Goal: Task Accomplishment & Management: Manage account settings

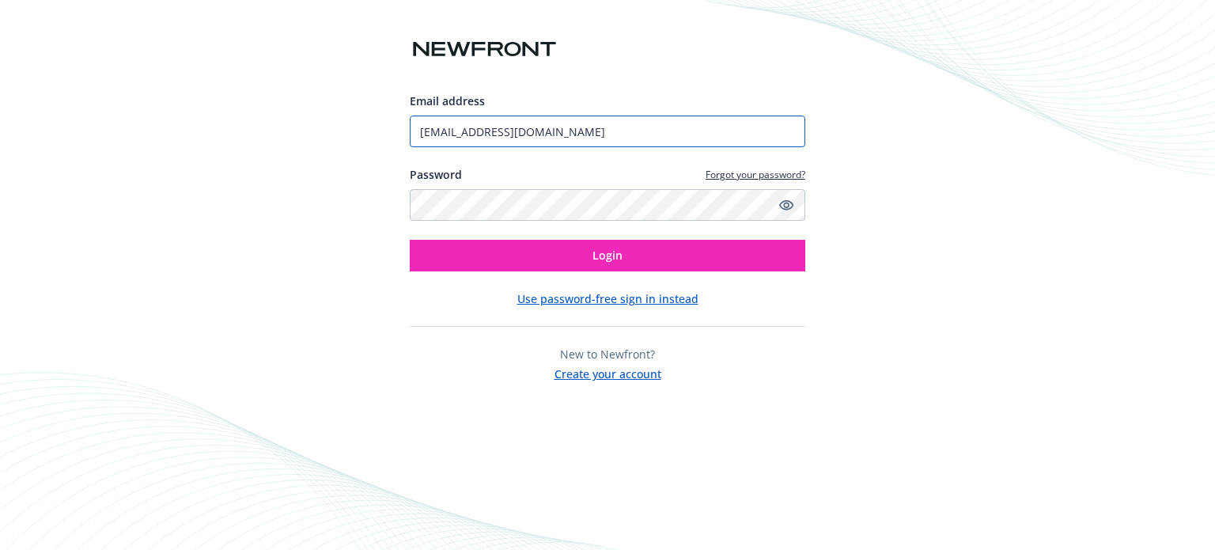
click at [725, 131] on input "[EMAIL_ADDRESS][DOMAIN_NAME]" at bounding box center [608, 132] width 396 height 32
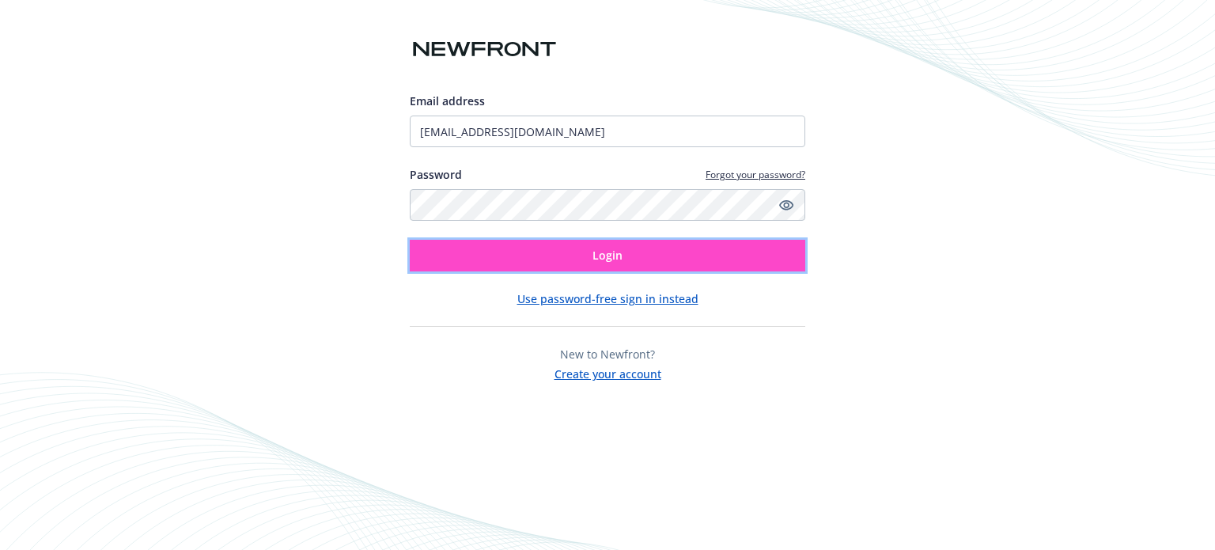
click at [586, 258] on button "Login" at bounding box center [608, 256] width 396 height 32
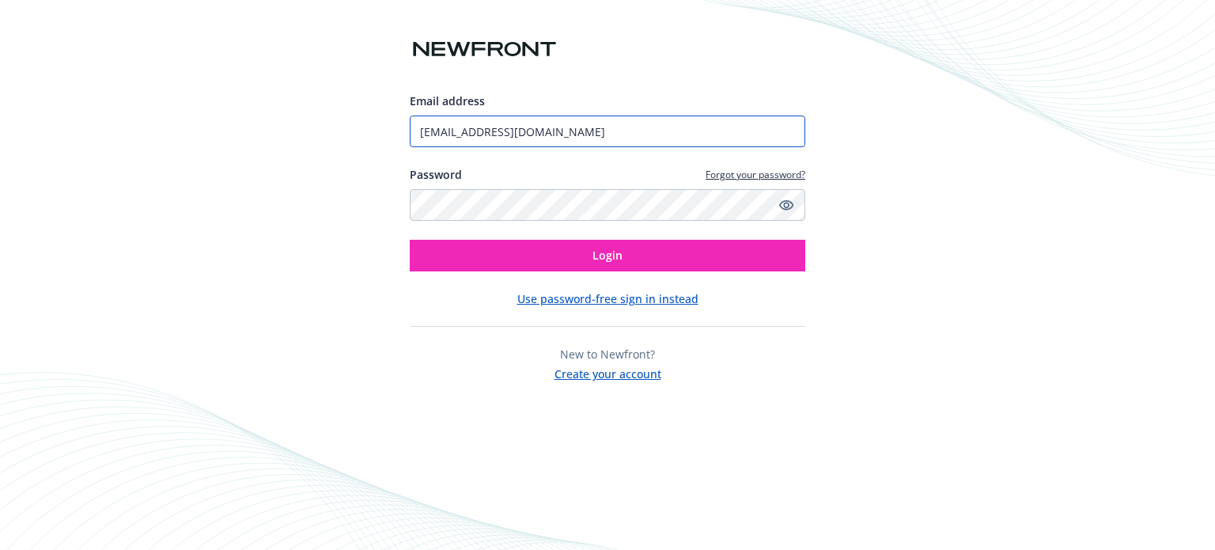
click at [654, 134] on input "[EMAIL_ADDRESS][DOMAIN_NAME]" at bounding box center [608, 132] width 396 height 32
click at [654, 131] on input "[EMAIL_ADDRESS][DOMAIN_NAME]" at bounding box center [608, 132] width 396 height 32
click at [635, 180] on div "Password Forgot your password?" at bounding box center [608, 174] width 396 height 17
click at [517, 127] on input "[EMAIL_ADDRESS][DOMAIN_NAME]" at bounding box center [608, 132] width 396 height 32
click at [690, 116] on input "[EMAIL_ADDRESS][DOMAIN_NAME]" at bounding box center [608, 132] width 396 height 32
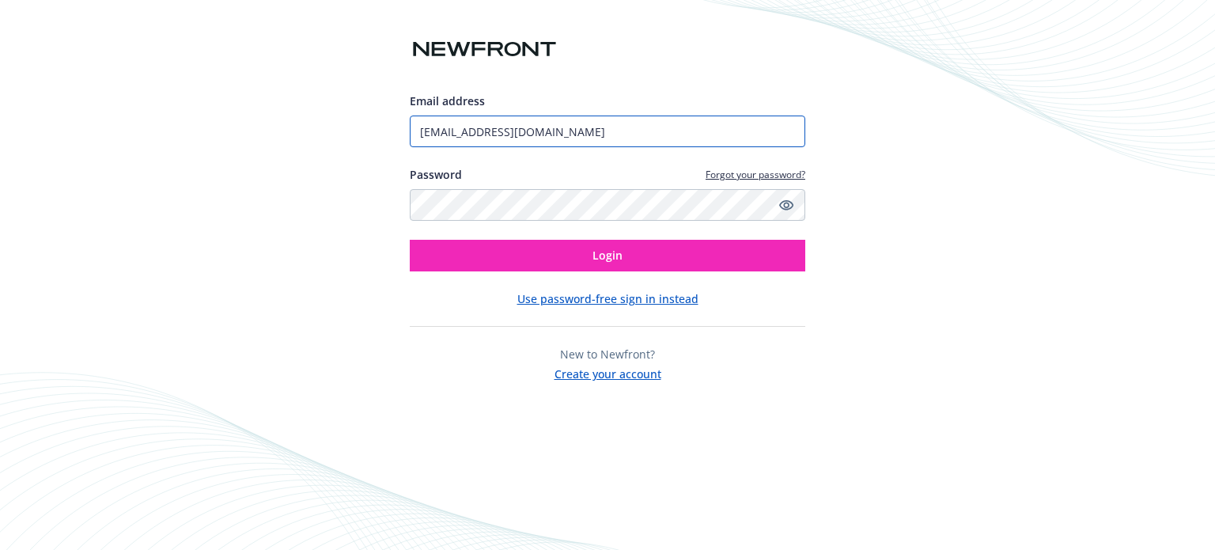
drag, startPoint x: 684, startPoint y: 123, endPoint x: 382, endPoint y: 153, distance: 302.9
click at [390, 151] on div "Email address [EMAIL_ADDRESS][DOMAIN_NAME] Password Forgot your password? Login…" at bounding box center [607, 275] width 1215 height 550
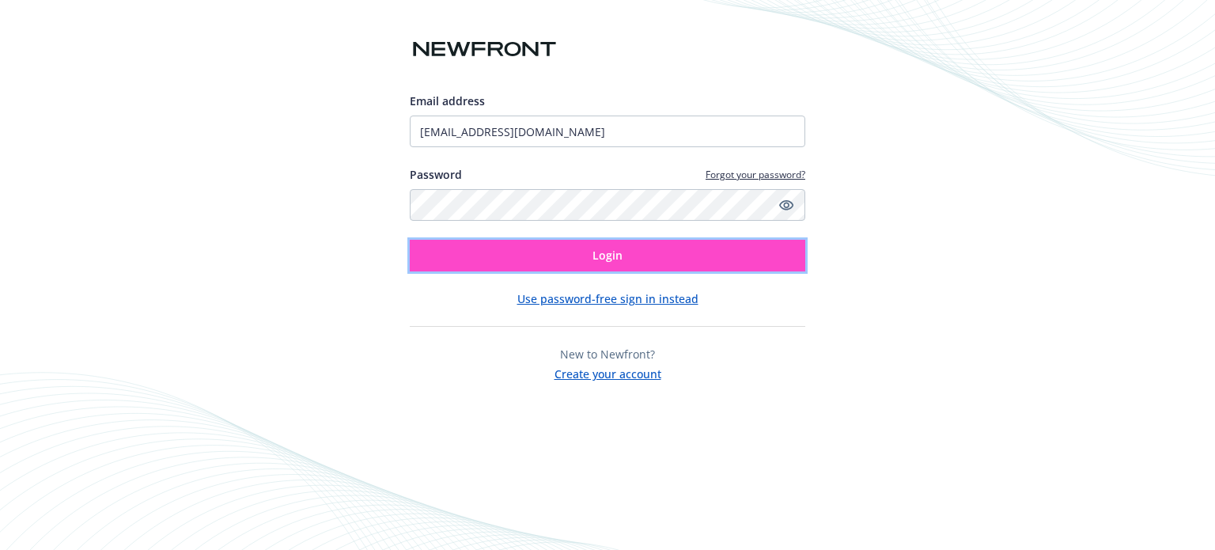
click at [598, 260] on span "Login" at bounding box center [608, 255] width 30 height 15
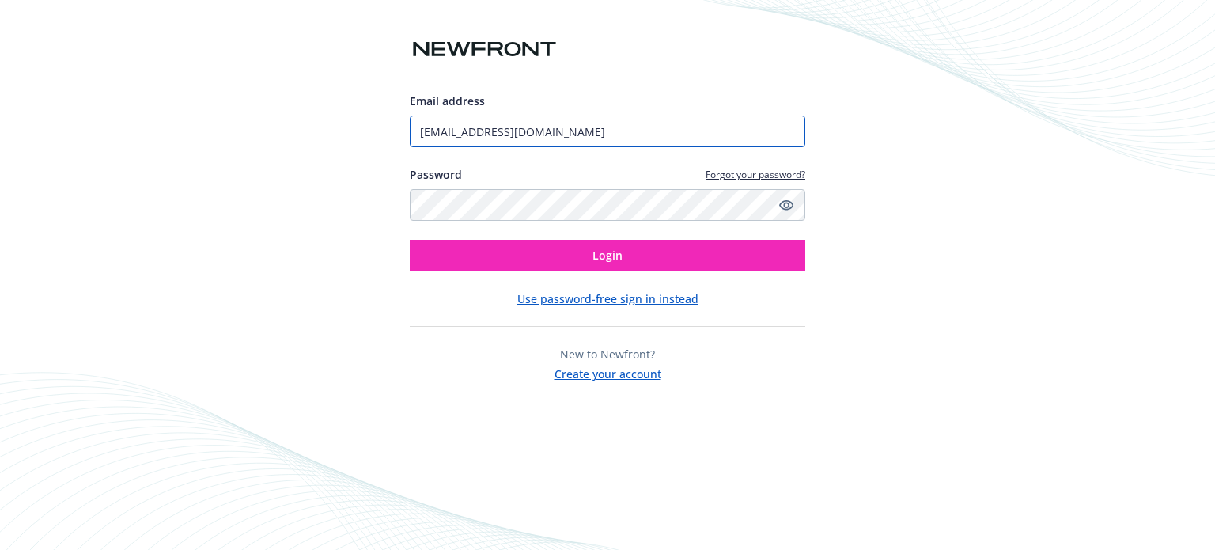
click at [655, 126] on input "[EMAIL_ADDRESS][DOMAIN_NAME]" at bounding box center [608, 132] width 396 height 32
click at [656, 116] on input "[EMAIL_ADDRESS][DOMAIN_NAME]" at bounding box center [608, 132] width 396 height 32
drag, startPoint x: 655, startPoint y: 116, endPoint x: 366, endPoint y: 157, distance: 291.7
click at [366, 157] on div "Email address [EMAIL_ADDRESS][DOMAIN_NAME] Password Forgot your password? Login…" at bounding box center [607, 275] width 1215 height 550
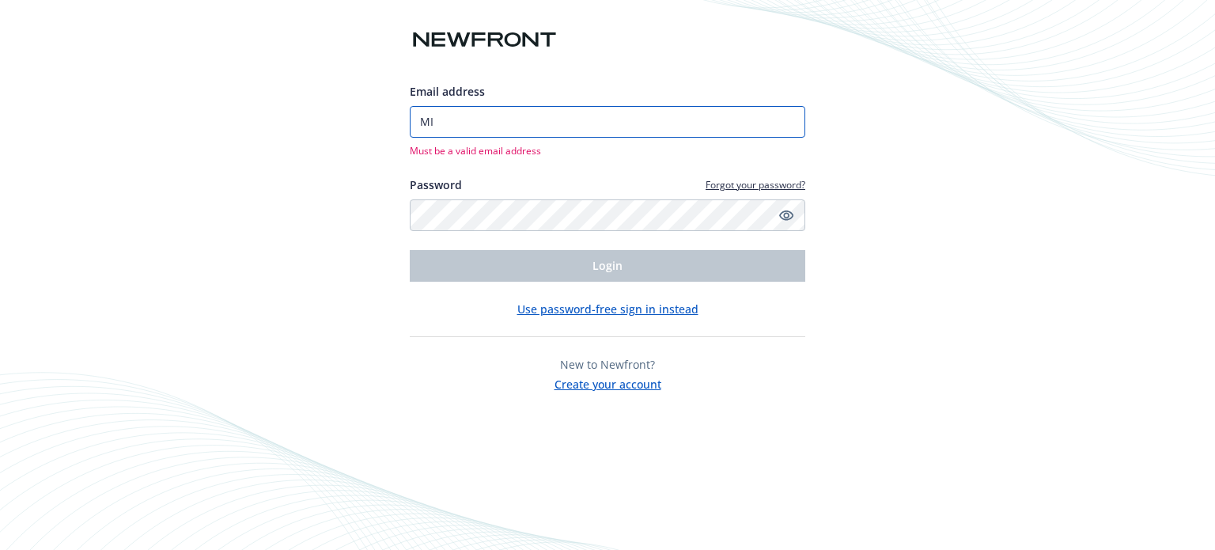
type input "[EMAIL_ADDRESS][PERSON_NAME][DOMAIN_NAME]"
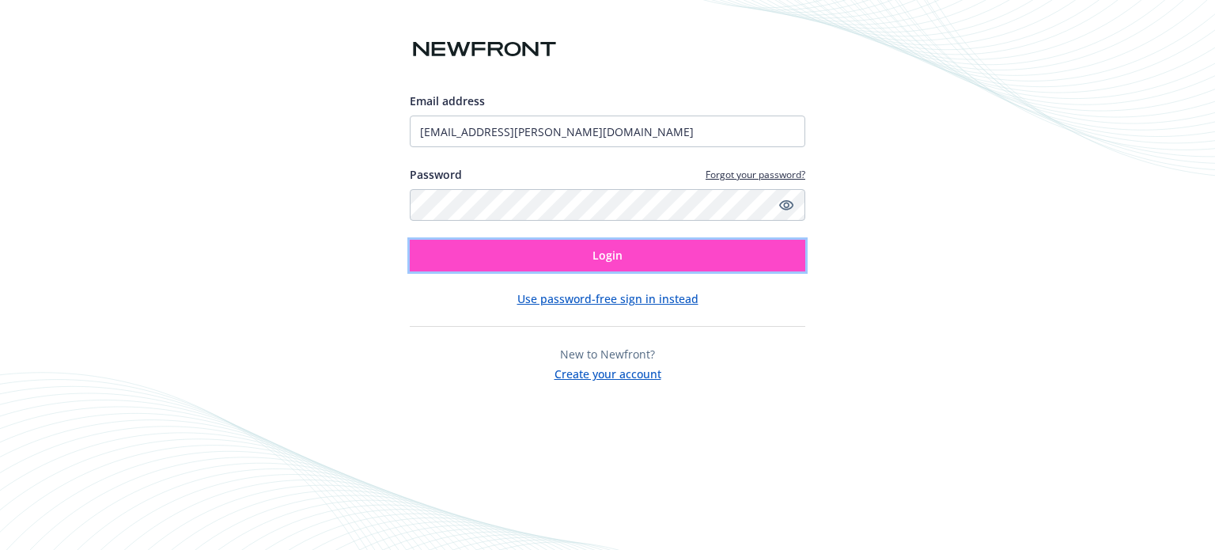
click at [589, 259] on button "Login" at bounding box center [608, 256] width 396 height 32
